Goal: Information Seeking & Learning: Check status

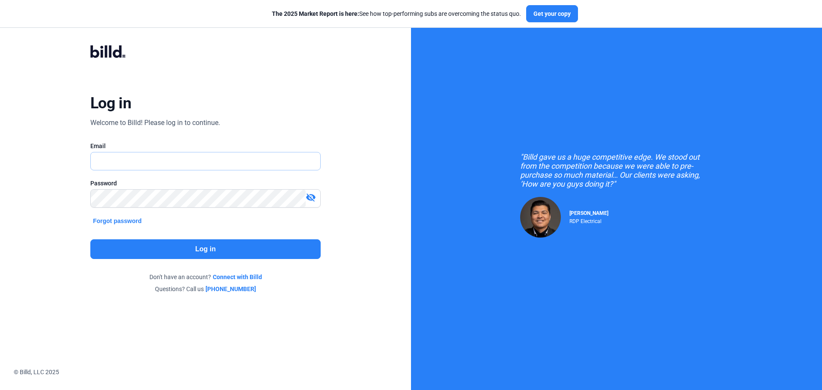
type input "[PERSON_NAME][EMAIL_ADDRESS][DOMAIN_NAME]"
click at [271, 242] on button "Log in" at bounding box center [205, 249] width 230 height 20
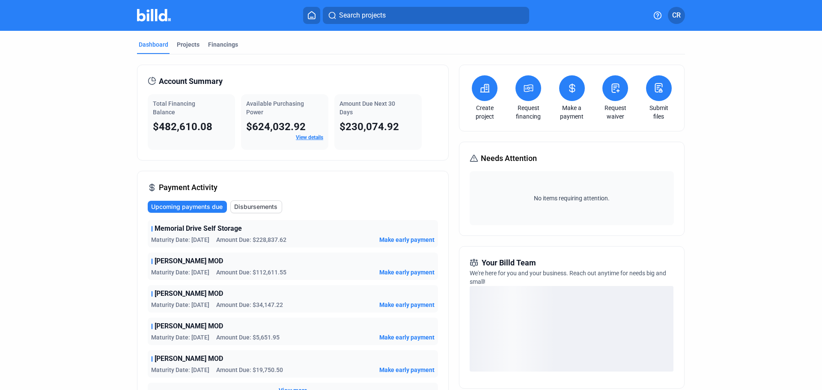
click at [309, 139] on link "View details" at bounding box center [309, 137] width 27 height 6
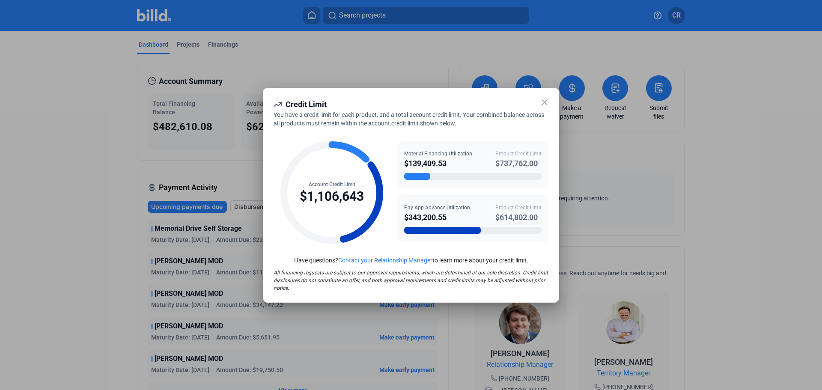
drag, startPoint x: 515, startPoint y: 102, endPoint x: 533, endPoint y: 108, distance: 19.0
click at [532, 108] on div "Credit Limit" at bounding box center [411, 105] width 275 height 12
click at [545, 103] on icon at bounding box center [545, 102] width 10 height 10
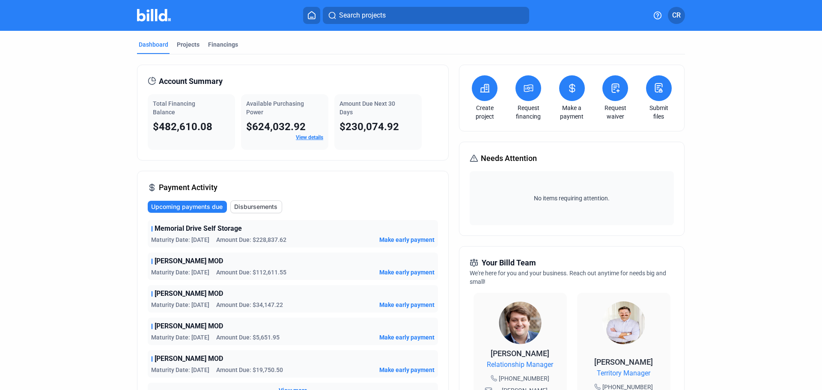
click at [316, 137] on link "View details" at bounding box center [309, 137] width 27 height 6
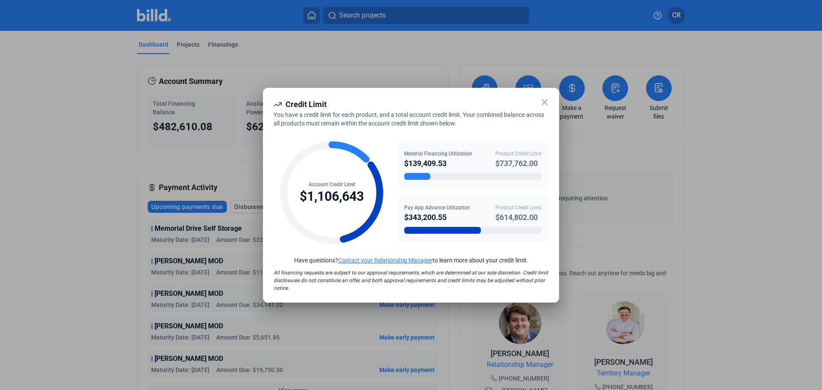
click at [545, 98] on icon at bounding box center [545, 102] width 10 height 10
